Goal: Information Seeking & Learning: Learn about a topic

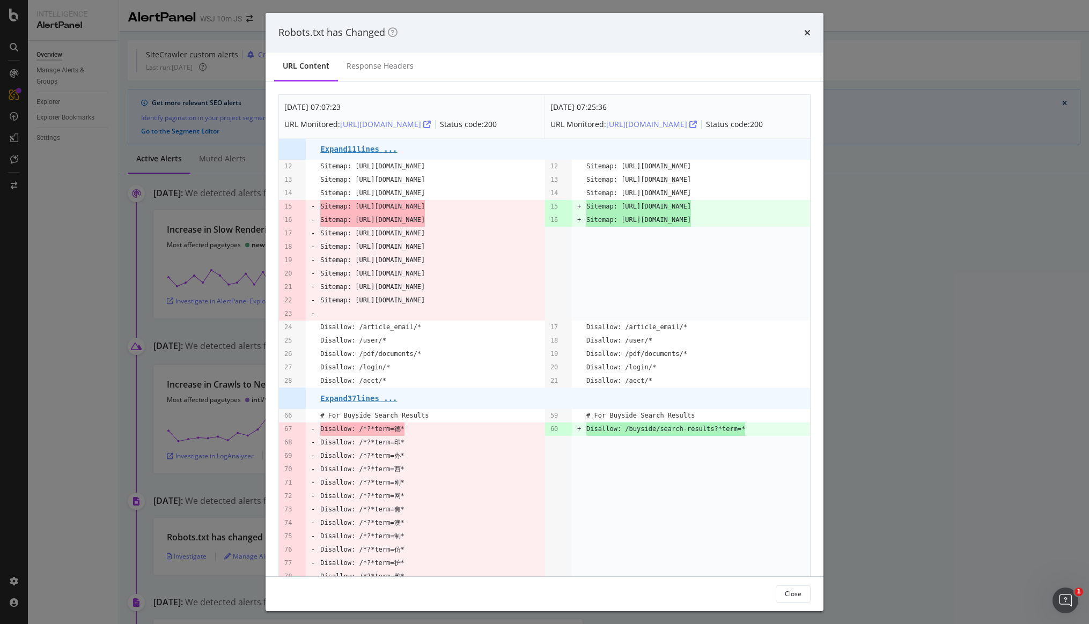
click at [805, 38] on div "times" at bounding box center [807, 33] width 6 height 14
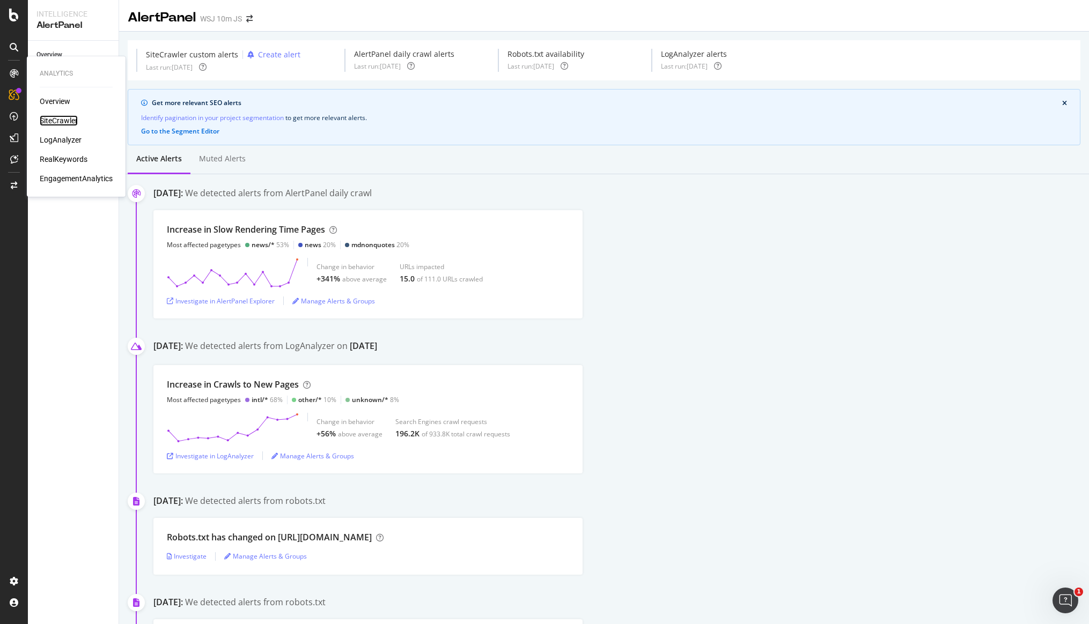
click at [48, 117] on div "SiteCrawler" at bounding box center [59, 120] width 38 height 11
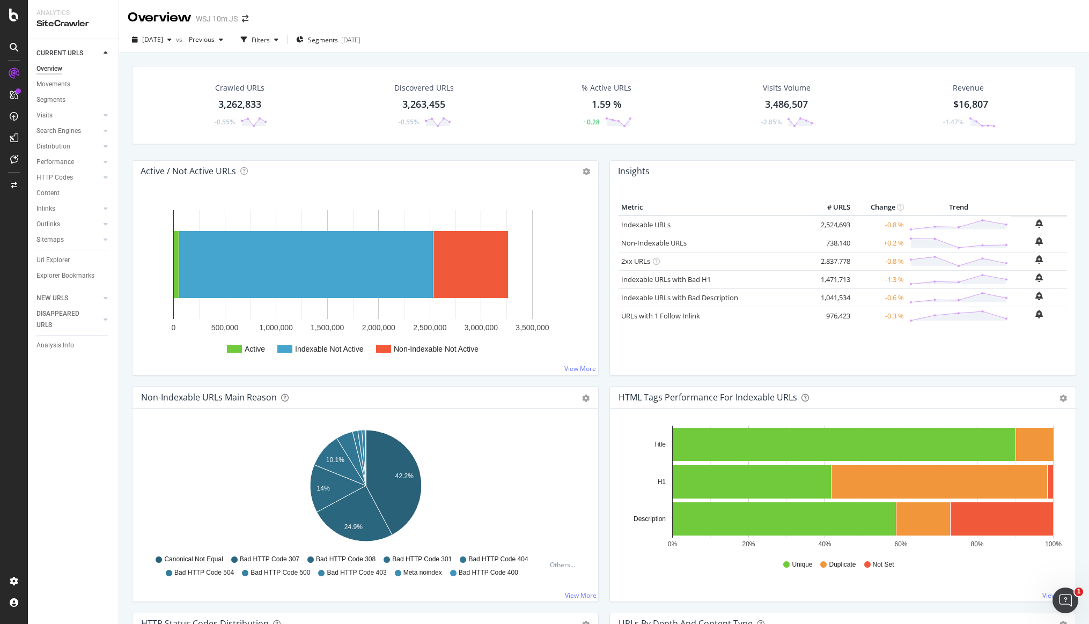
click at [60, 258] on div "Url Explorer" at bounding box center [52, 260] width 33 height 11
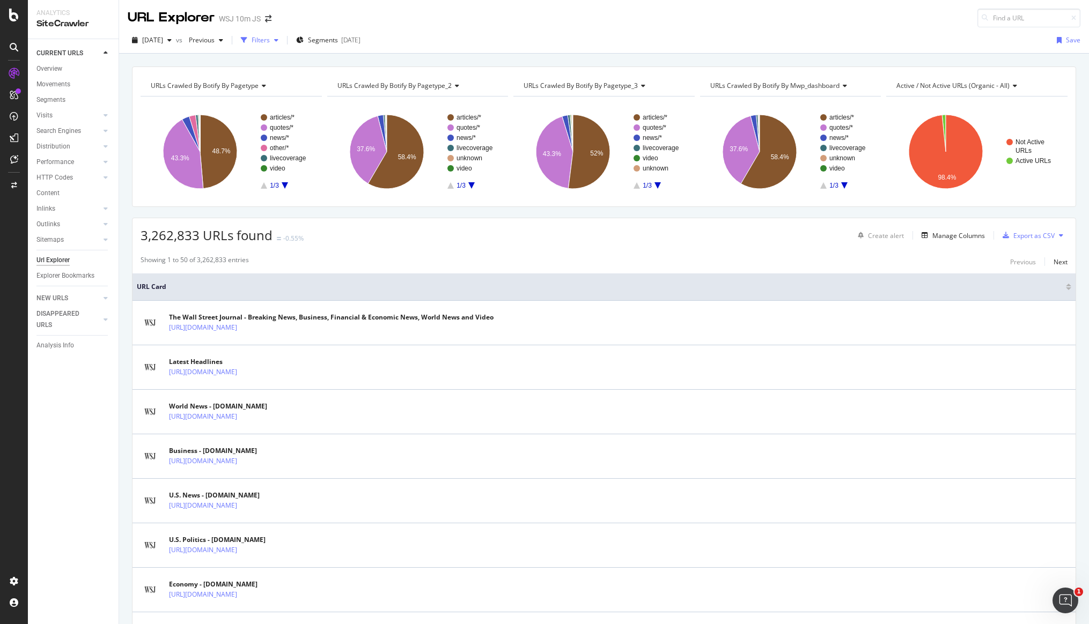
click at [280, 44] on div "Filters" at bounding box center [259, 40] width 46 height 16
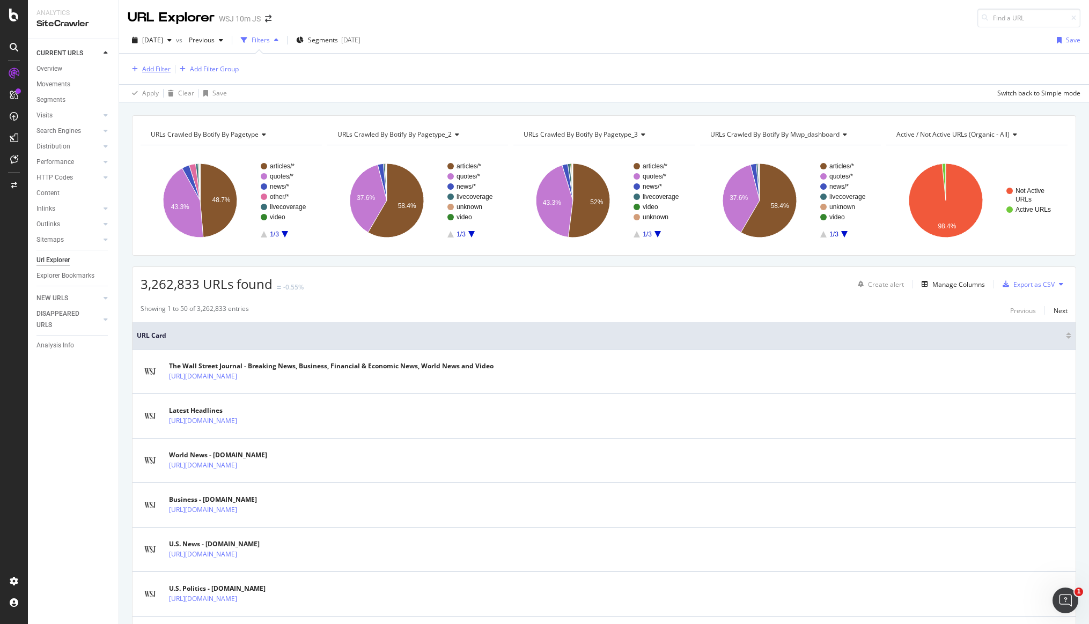
click at [164, 63] on div "Add Filter" at bounding box center [149, 69] width 43 height 12
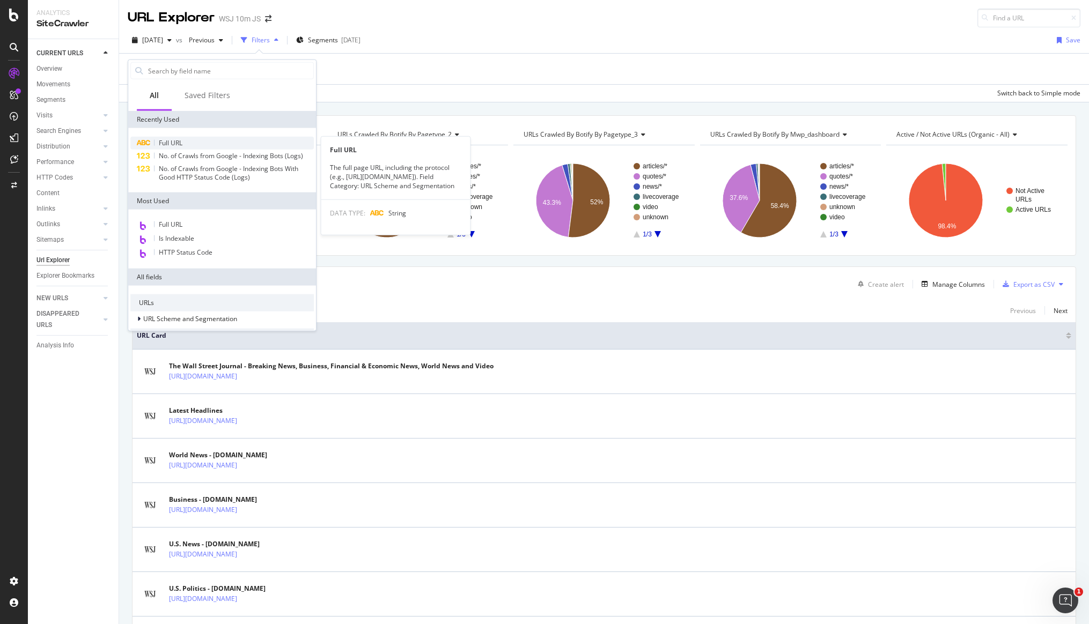
click at [173, 138] on span "Full URL" at bounding box center [171, 142] width 24 height 9
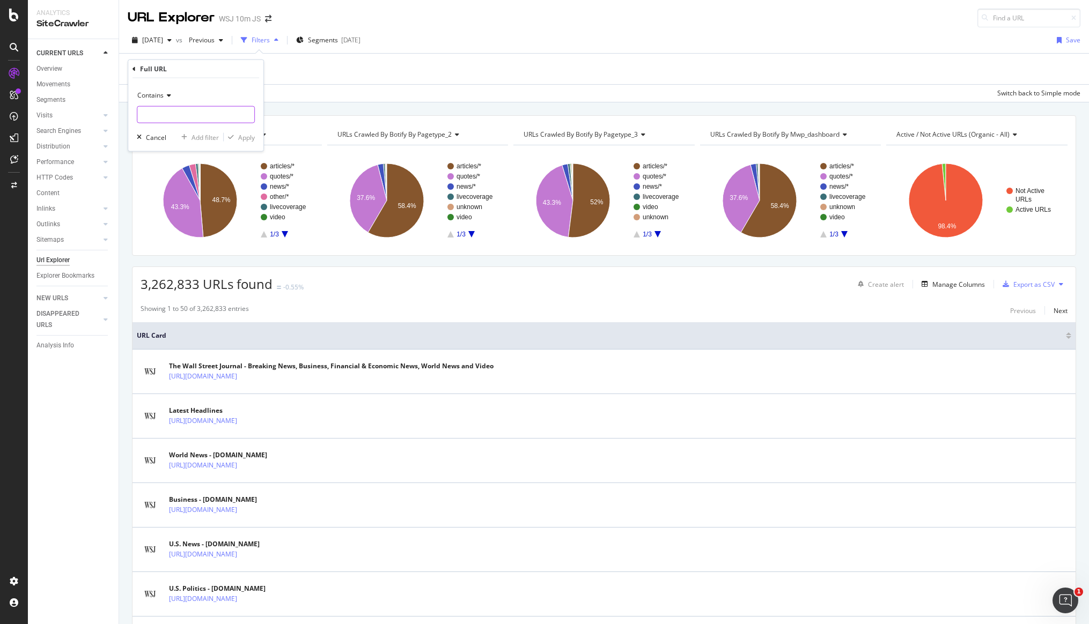
click at [175, 108] on input "text" at bounding box center [195, 114] width 117 height 17
type input "x"
type input "XAX"
click at [241, 141] on div "Apply" at bounding box center [246, 136] width 17 height 9
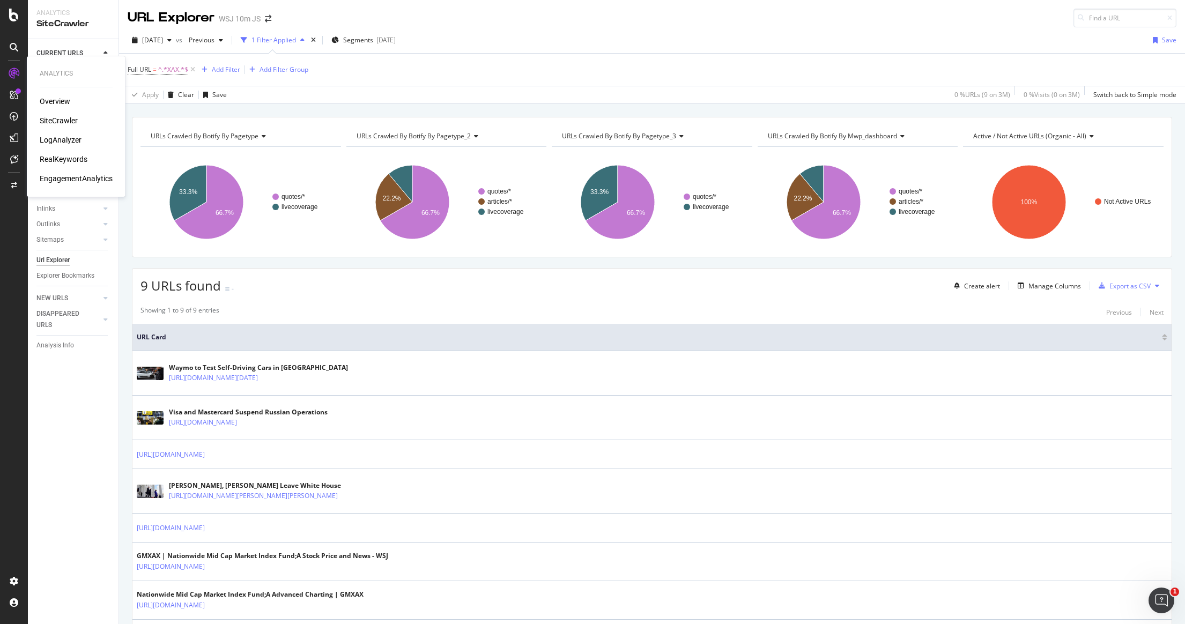
click at [51, 141] on div "LogAnalyzer" at bounding box center [61, 140] width 42 height 11
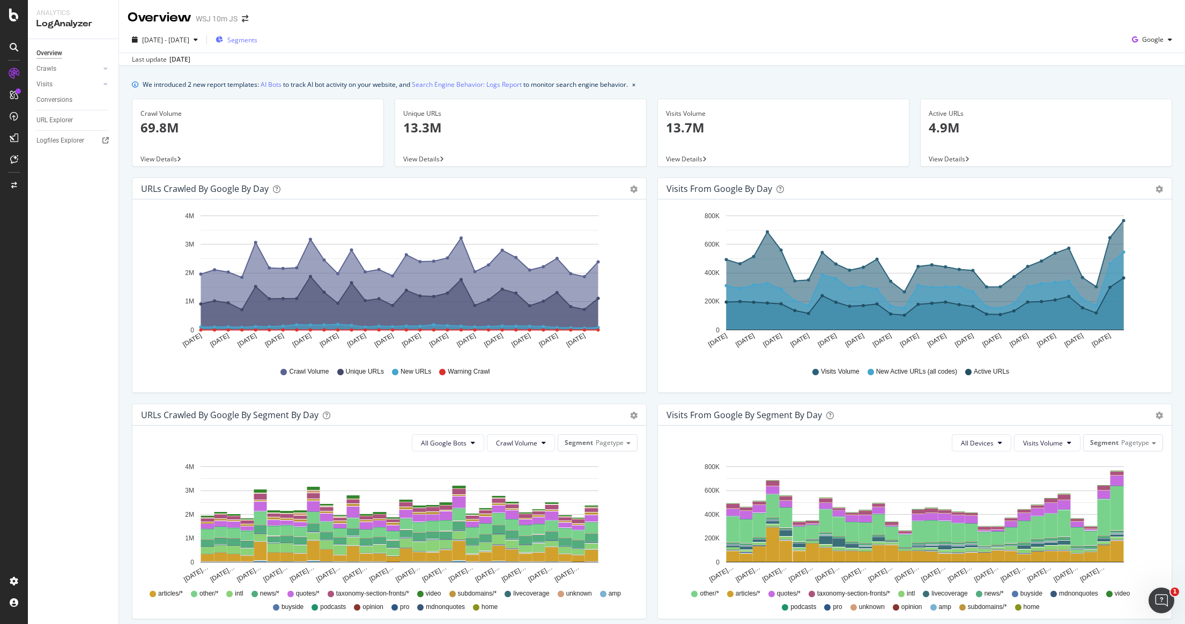
click at [255, 42] on span "Segments" at bounding box center [242, 39] width 30 height 9
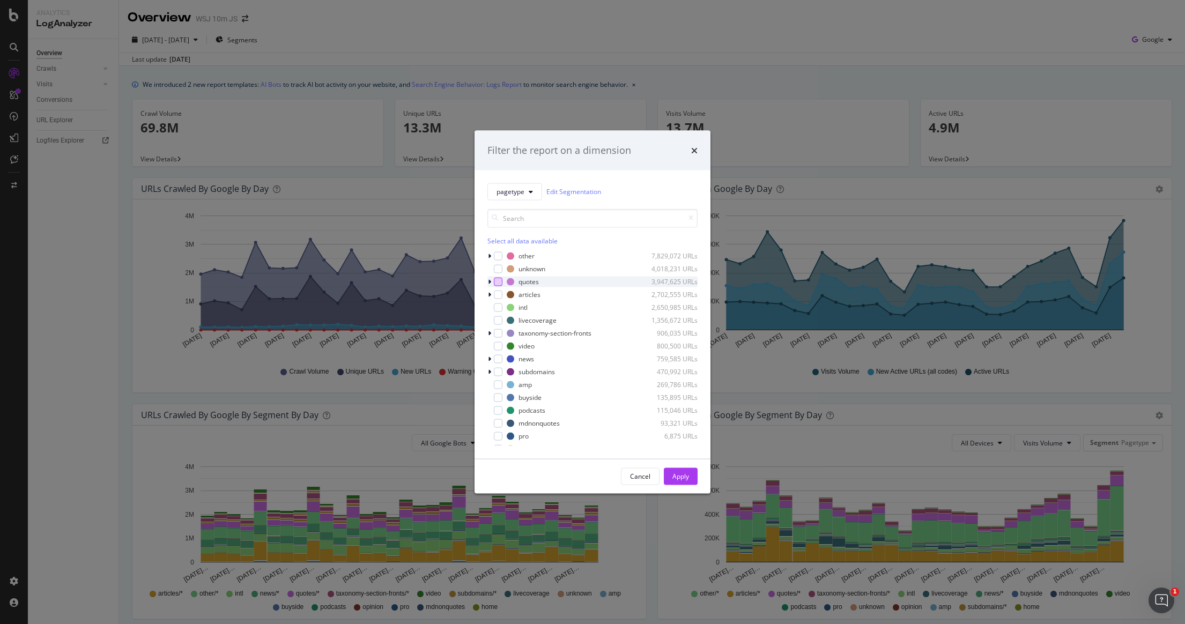
click at [499, 283] on div "modal" at bounding box center [498, 281] width 9 height 9
click at [694, 476] on button "Apply" at bounding box center [681, 476] width 34 height 17
